Goal: Task Accomplishment & Management: Use online tool/utility

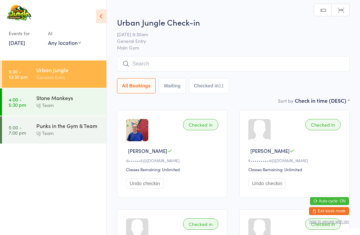
click at [173, 68] on input "search" at bounding box center [233, 63] width 232 height 15
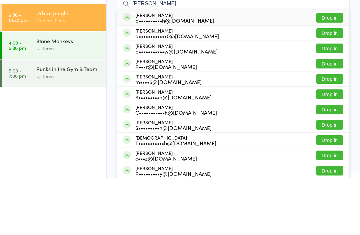
type input "[PERSON_NAME]"
click at [333, 70] on button "Drop in" at bounding box center [329, 75] width 27 height 10
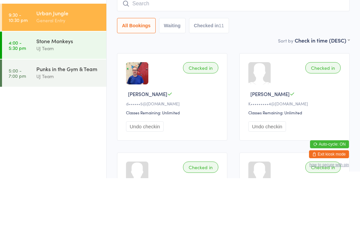
scroll to position [57, 0]
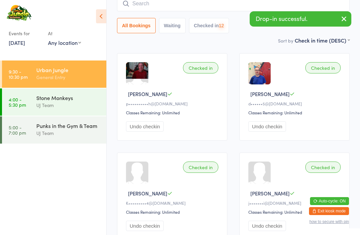
click at [201, 8] on input "search" at bounding box center [233, 3] width 232 height 15
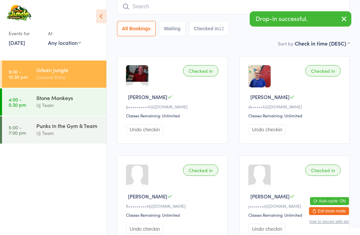
scroll to position [54, 0]
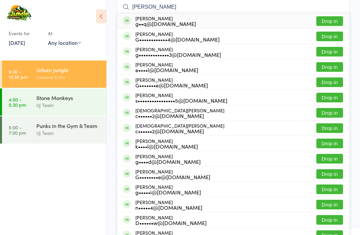
type input "[PERSON_NAME]"
click at [332, 19] on button "Drop in" at bounding box center [329, 21] width 27 height 10
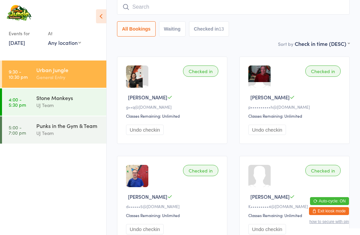
click at [149, 9] on input "search" at bounding box center [233, 6] width 232 height 15
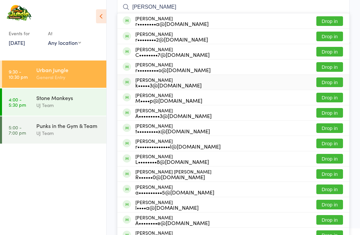
scroll to position [53, 0]
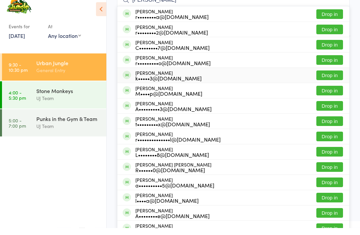
type input "[PERSON_NAME]"
click at [328, 32] on button "Drop in" at bounding box center [329, 37] width 27 height 10
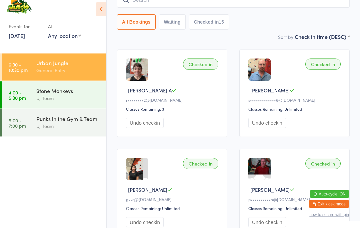
click at [99, 9] on icon at bounding box center [101, 16] width 10 height 14
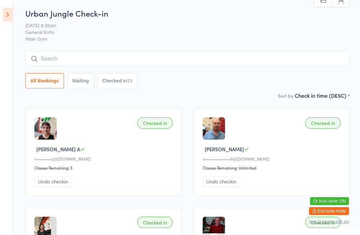
scroll to position [0, 0]
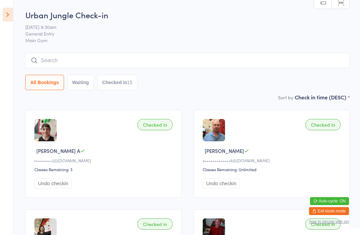
click at [95, 57] on input "search" at bounding box center [187, 60] width 324 height 15
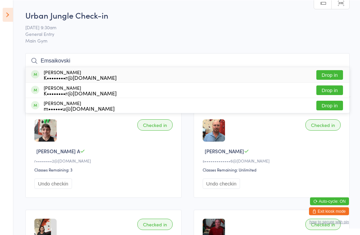
click at [3, 12] on icon at bounding box center [8, 15] width 10 height 14
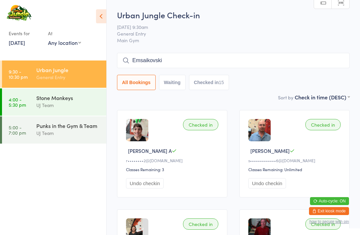
click at [196, 62] on input "Emsaikovski" at bounding box center [233, 60] width 232 height 15
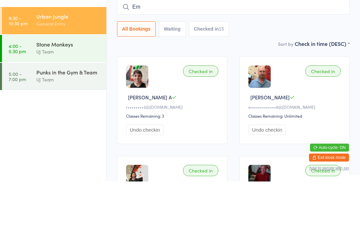
type input "E"
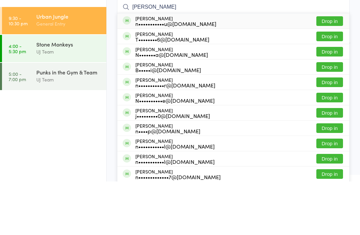
type input "[PERSON_NAME]"
click at [324, 70] on button "Drop in" at bounding box center [329, 75] width 27 height 10
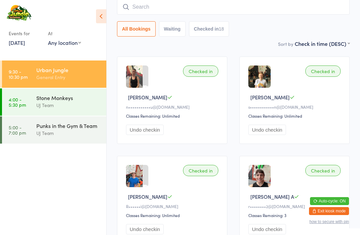
click at [41, 97] on div "Stone Monkeys" at bounding box center [68, 97] width 64 height 7
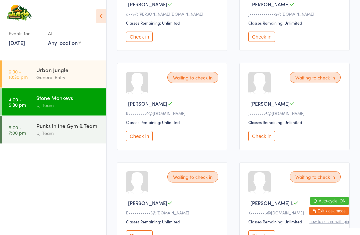
scroll to position [248, 0]
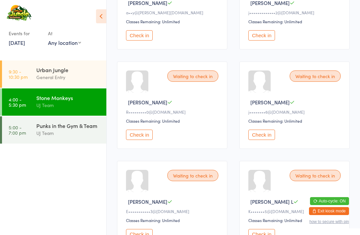
click at [272, 139] on button "Check in" at bounding box center [261, 135] width 27 height 10
click at [85, 100] on div "Stone Monkeys" at bounding box center [68, 97] width 64 height 7
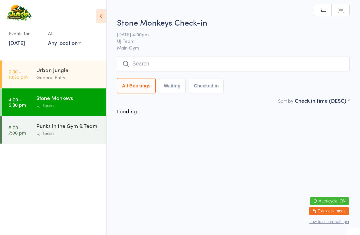
scroll to position [0, 0]
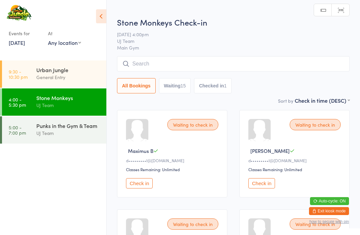
click at [204, 62] on input "search" at bounding box center [233, 63] width 232 height 15
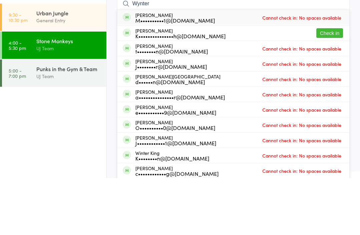
type input "Wynter"
click at [333, 85] on button "Check in" at bounding box center [329, 90] width 27 height 10
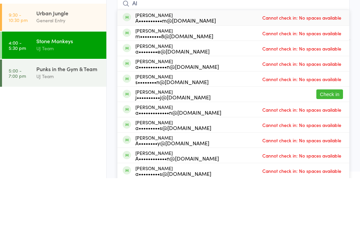
type input "A"
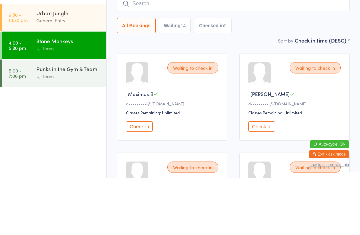
click at [24, 125] on time "5:00 - 7:00 pm" at bounding box center [17, 130] width 17 height 11
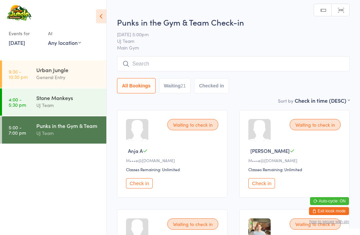
click at [31, 101] on link "4:00 - 5:30 pm Stone Monkeys UJ Team" at bounding box center [54, 102] width 104 height 27
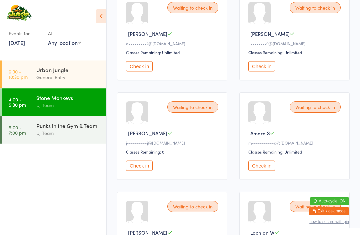
scroll to position [707, 0]
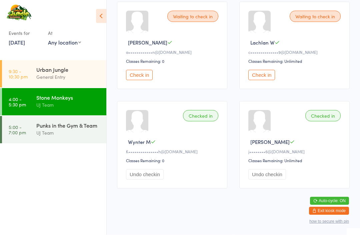
click at [137, 90] on div "Waiting to check in [PERSON_NAME] W a••••••••••••n@[DOMAIN_NAME] Classes Remain…" at bounding box center [172, 46] width 110 height 88
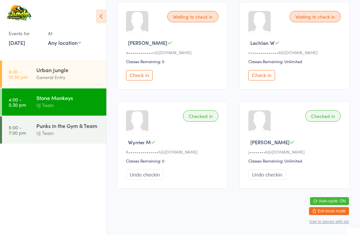
scroll to position [706, 0]
click at [132, 81] on button "Check in" at bounding box center [139, 75] width 27 height 10
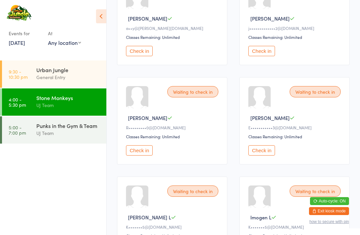
scroll to position [232, 0]
click at [145, 156] on button "Check in" at bounding box center [139, 151] width 27 height 10
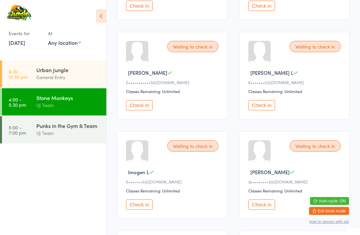
scroll to position [276, 0]
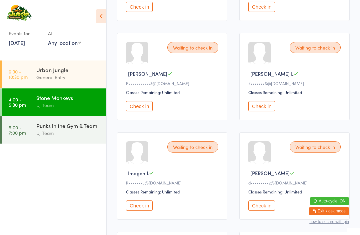
click at [267, 211] on button "Check in" at bounding box center [261, 206] width 27 height 10
click at [139, 211] on button "Check in" at bounding box center [139, 206] width 27 height 10
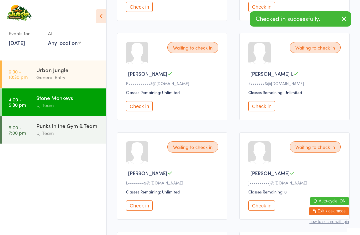
click at [270, 112] on button "Check in" at bounding box center [261, 106] width 27 height 10
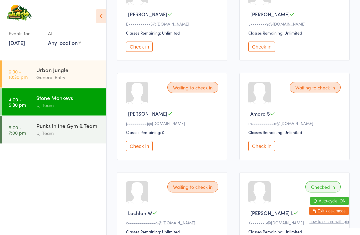
scroll to position [336, 0]
click at [266, 152] on button "Check in" at bounding box center [261, 146] width 27 height 10
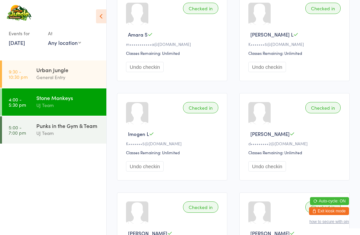
scroll to position [517, 0]
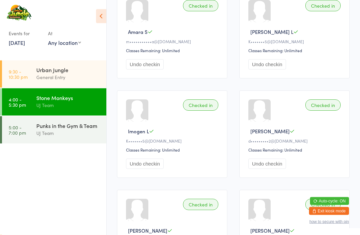
click at [316, 12] on div "Checked in" at bounding box center [322, 5] width 35 height 11
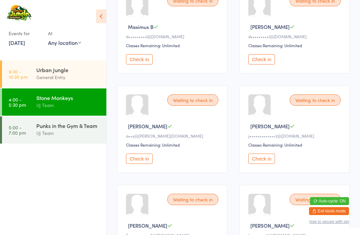
scroll to position [138, 0]
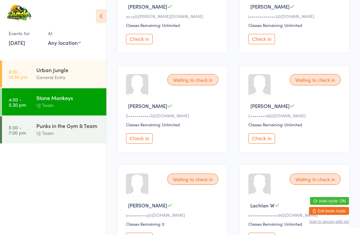
click at [147, 235] on button "Check in" at bounding box center [139, 238] width 27 height 10
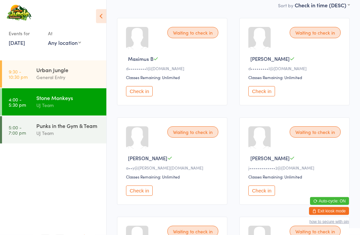
scroll to position [92, 0]
click at [269, 95] on button "Check in" at bounding box center [261, 91] width 27 height 10
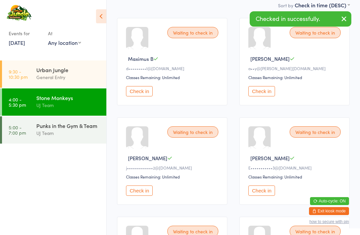
click at [145, 95] on button "Check in" at bounding box center [139, 91] width 27 height 10
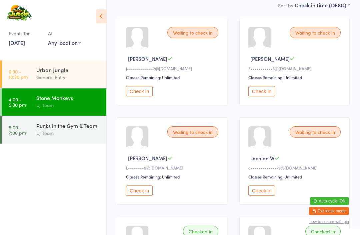
scroll to position [0, 0]
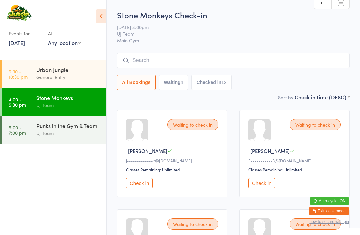
click at [177, 60] on input "search" at bounding box center [233, 60] width 232 height 15
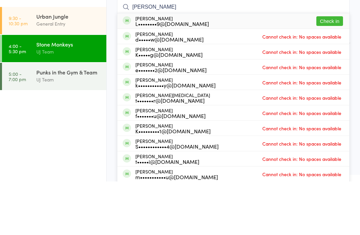
type input "[PERSON_NAME]"
click at [330, 70] on button "Check in" at bounding box center [329, 75] width 27 height 10
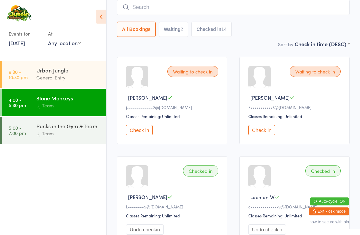
click at [66, 76] on div "General Entry" at bounding box center [68, 78] width 64 height 8
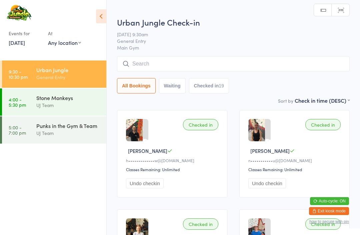
click at [186, 67] on input "search" at bounding box center [233, 63] width 232 height 15
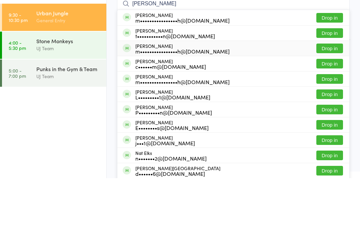
type input "[PERSON_NAME]"
click at [184, 106] on div "m••••••••••••••••h@[DOMAIN_NAME]" at bounding box center [182, 108] width 94 height 5
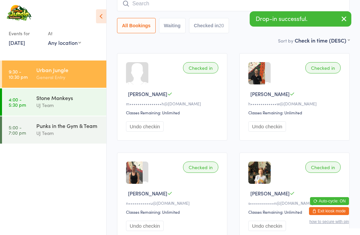
click at [175, 4] on input "search" at bounding box center [233, 3] width 232 height 15
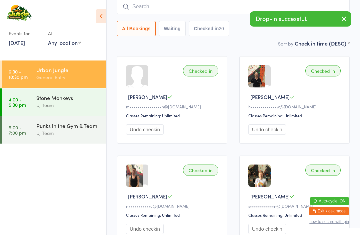
scroll to position [54, 0]
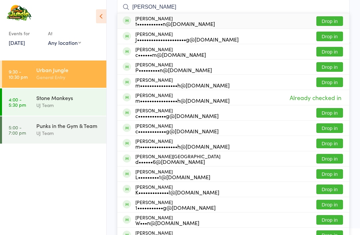
type input "[PERSON_NAME]"
click at [327, 67] on button "Drop in" at bounding box center [329, 67] width 27 height 10
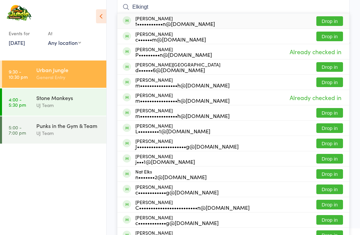
type input "Elkingt"
click at [330, 37] on button "Drop in" at bounding box center [329, 37] width 27 height 10
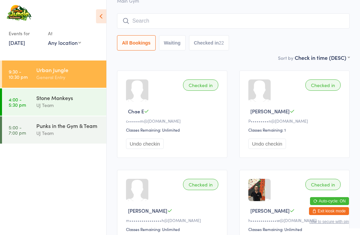
scroll to position [28, 0]
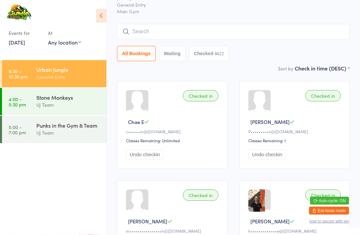
click at [176, 32] on input "search" at bounding box center [233, 32] width 232 height 15
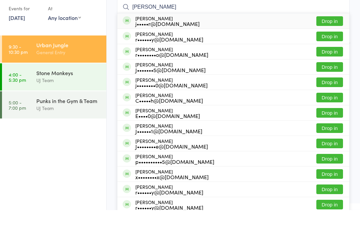
type input "[PERSON_NAME]"
click at [324, 42] on button "Drop in" at bounding box center [329, 47] width 27 height 10
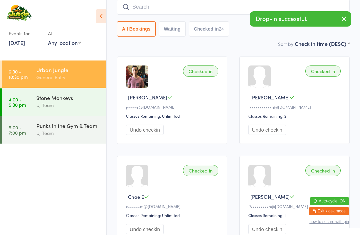
click at [164, 8] on input "search" at bounding box center [233, 6] width 232 height 15
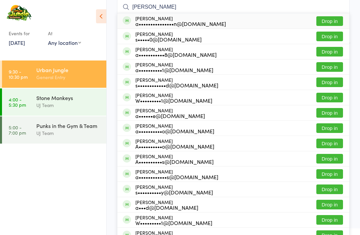
type input "[PERSON_NAME]"
click at [326, 19] on button "Drop in" at bounding box center [329, 21] width 27 height 10
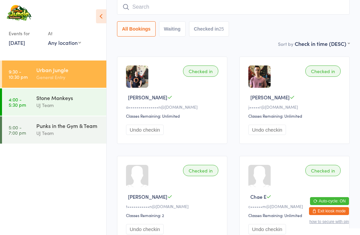
click at [160, 6] on input "search" at bounding box center [233, 6] width 232 height 15
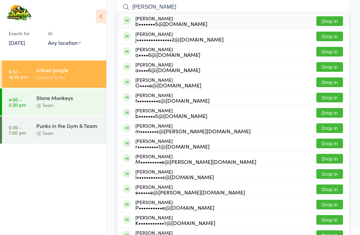
type input "[PERSON_NAME]"
click at [328, 84] on button "Drop in" at bounding box center [329, 83] width 27 height 10
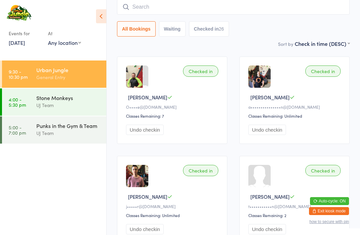
click at [90, 135] on div "UJ Team" at bounding box center [68, 134] width 64 height 8
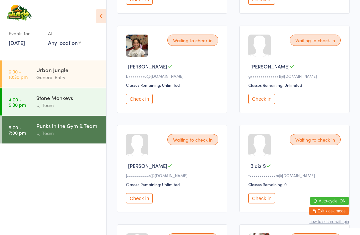
scroll to position [682, 0]
click at [269, 204] on button "Check in" at bounding box center [261, 199] width 27 height 10
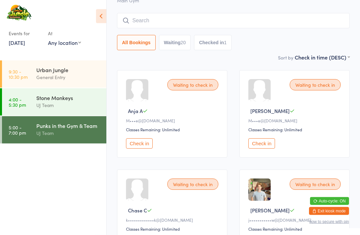
scroll to position [0, 0]
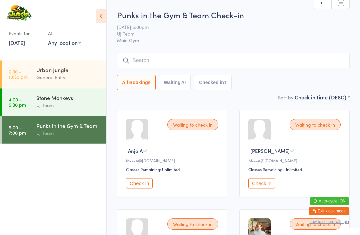
click at [191, 56] on input "search" at bounding box center [233, 60] width 232 height 15
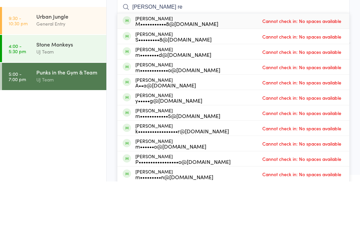
type input "[PERSON_NAME] re"
click at [222, 67] on div "[PERSON_NAME] M•••••••••••8@[DOMAIN_NAME] Cannot check in: No spaces available" at bounding box center [233, 74] width 232 height 15
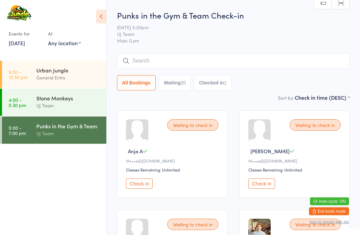
click at [213, 57] on input "search" at bounding box center [233, 60] width 232 height 15
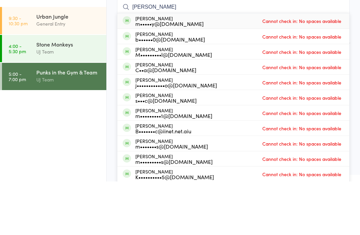
type input "[PERSON_NAME] re"
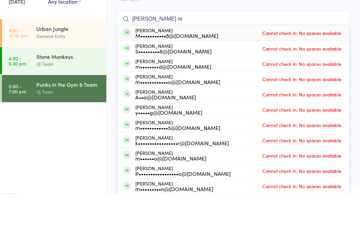
click at [57, 66] on div "Urban Jungle" at bounding box center [68, 69] width 64 height 7
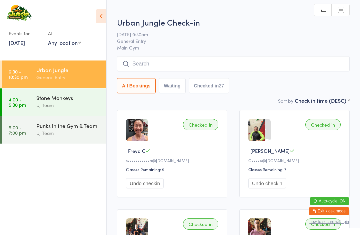
click at [234, 64] on input "search" at bounding box center [233, 63] width 232 height 15
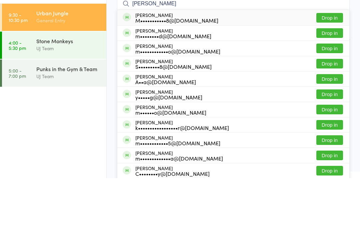
type input "[PERSON_NAME]"
click at [334, 70] on button "Drop in" at bounding box center [329, 75] width 27 height 10
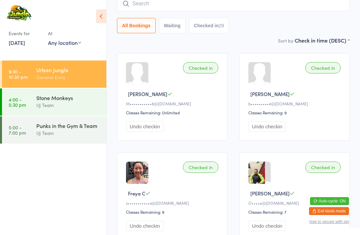
click at [81, 134] on div "UJ Team" at bounding box center [68, 134] width 64 height 8
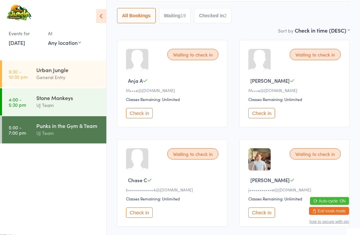
click at [147, 218] on button "Check in" at bounding box center [139, 213] width 27 height 10
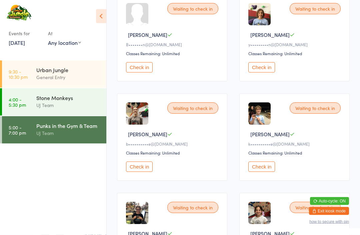
scroll to position [415, 0]
click at [138, 73] on button "Check in" at bounding box center [139, 67] width 27 height 10
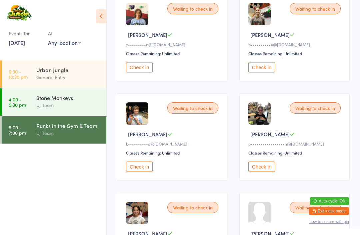
click at [155, 170] on div "Waiting to check in [PERSON_NAME] [PERSON_NAME]••••••••••e@[DOMAIN_NAME] Classe…" at bounding box center [172, 138] width 110 height 88
click at [144, 172] on button "Check in" at bounding box center [139, 167] width 27 height 10
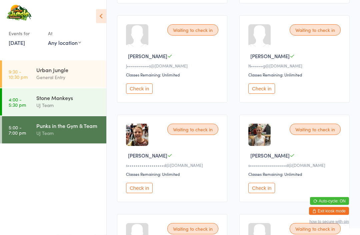
scroll to position [592, 0]
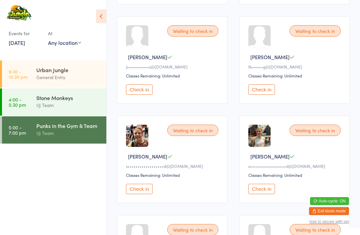
click at [136, 195] on button "Check in" at bounding box center [139, 189] width 27 height 10
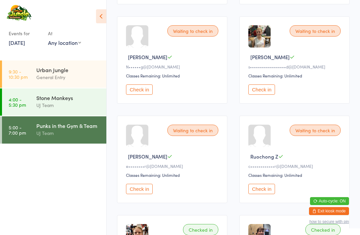
click at [143, 195] on button "Check in" at bounding box center [139, 189] width 27 height 10
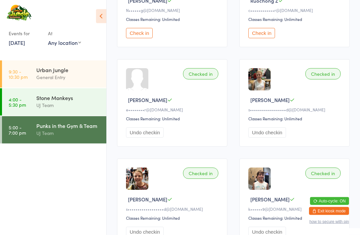
click at [143, 39] on button "Check in" at bounding box center [139, 33] width 27 height 10
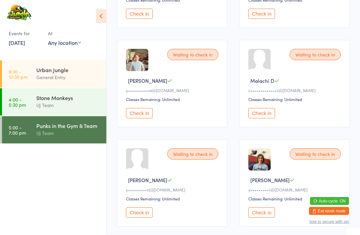
click at [144, 117] on button "Check in" at bounding box center [139, 114] width 27 height 10
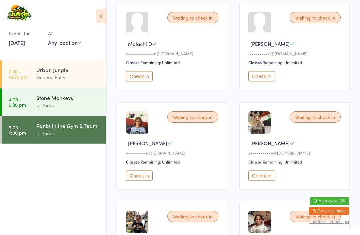
scroll to position [206, 0]
click at [263, 82] on button "Check in" at bounding box center [261, 77] width 27 height 10
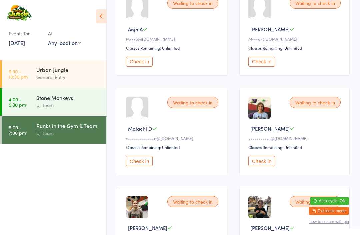
scroll to position [123, 0]
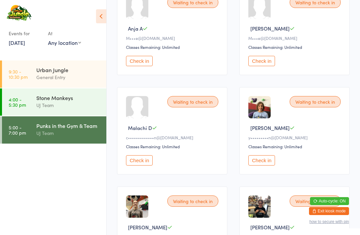
click at [264, 166] on button "Check in" at bounding box center [261, 161] width 27 height 10
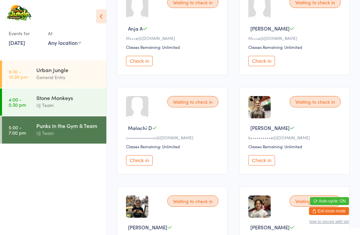
click at [59, 78] on div "General Entry" at bounding box center [68, 78] width 64 height 8
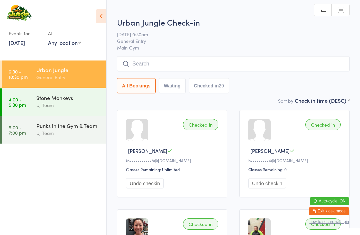
click at [204, 71] on input "search" at bounding box center [233, 63] width 232 height 15
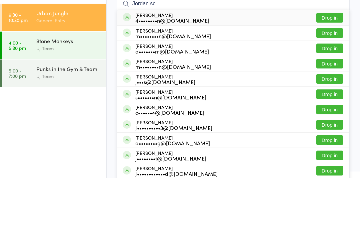
type input "Jordan sca"
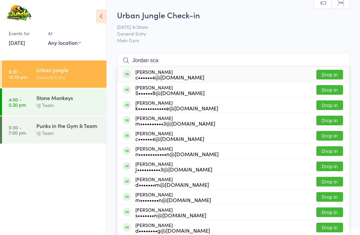
click at [39, 107] on div "UJ Team" at bounding box center [68, 106] width 64 height 8
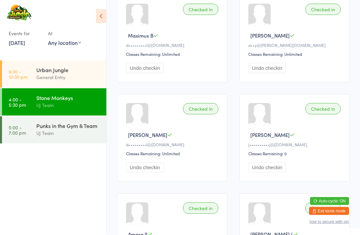
scroll to position [313, 0]
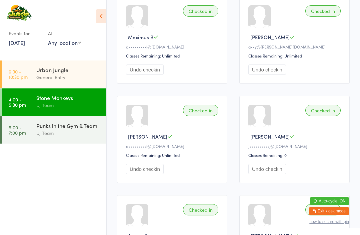
click at [46, 103] on div "UJ Team" at bounding box center [68, 106] width 64 height 8
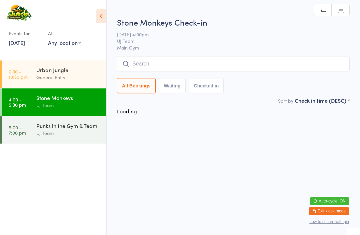
scroll to position [0, 0]
click at [47, 131] on div "UJ Team" at bounding box center [68, 134] width 64 height 8
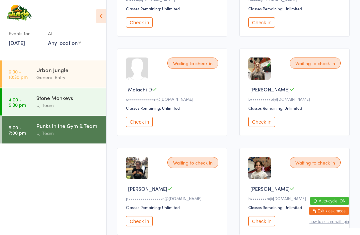
scroll to position [165, 0]
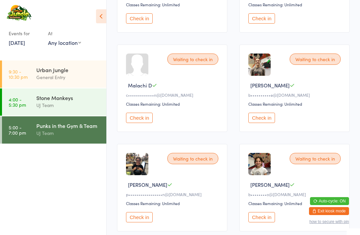
click at [259, 223] on button "Check in" at bounding box center [261, 217] width 27 height 10
click at [61, 70] on div "Urban Jungle" at bounding box center [68, 69] width 64 height 7
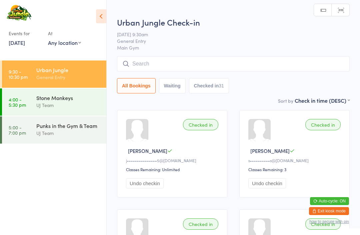
click at [280, 68] on input "search" at bounding box center [233, 63] width 232 height 15
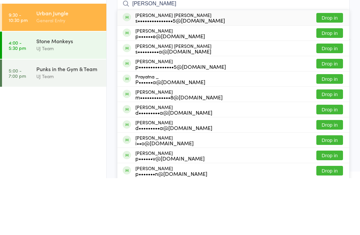
type input "[PERSON_NAME]"
click at [330, 85] on button "Drop in" at bounding box center [329, 90] width 27 height 10
